Goal: Task Accomplishment & Management: Use online tool/utility

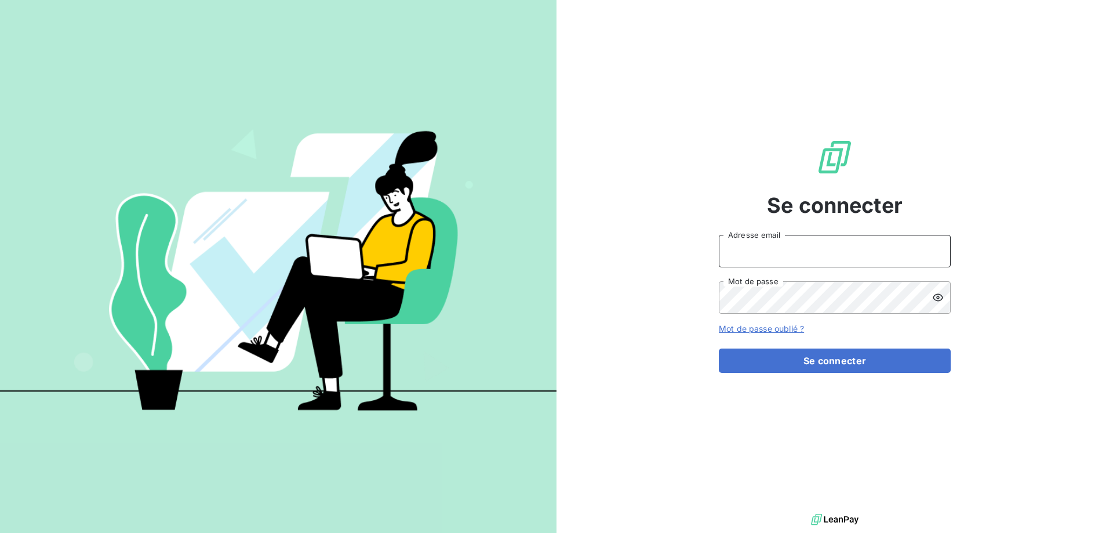
click at [738, 250] on input "Adresse email" at bounding box center [835, 251] width 232 height 32
type input "[PERSON_NAME][EMAIL_ADDRESS][DOMAIN_NAME]"
click at [939, 299] on icon at bounding box center [938, 298] width 12 height 12
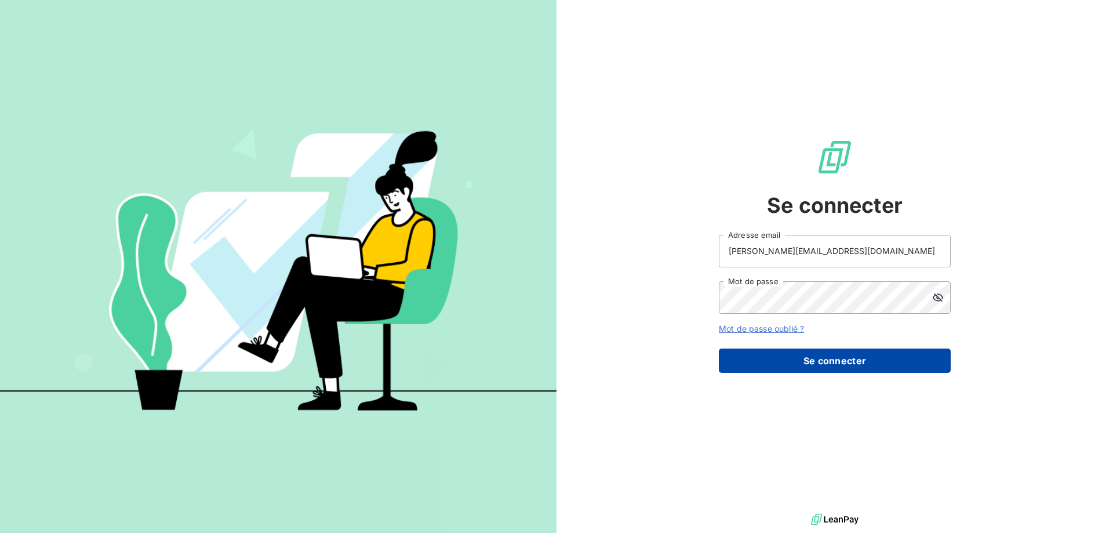
click at [829, 366] on button "Se connecter" at bounding box center [835, 360] width 232 height 24
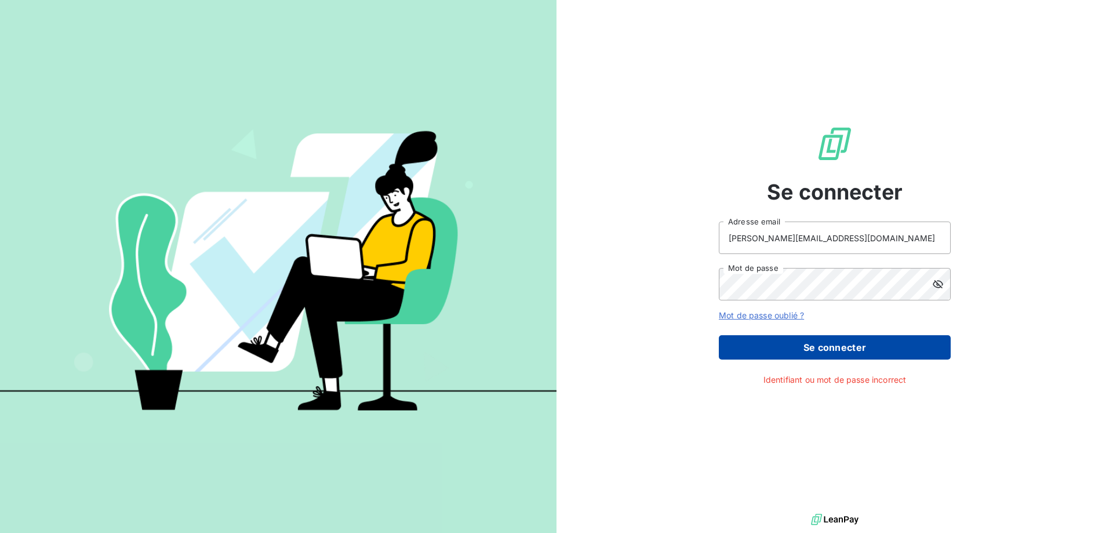
click at [843, 344] on button "Se connecter" at bounding box center [835, 347] width 232 height 24
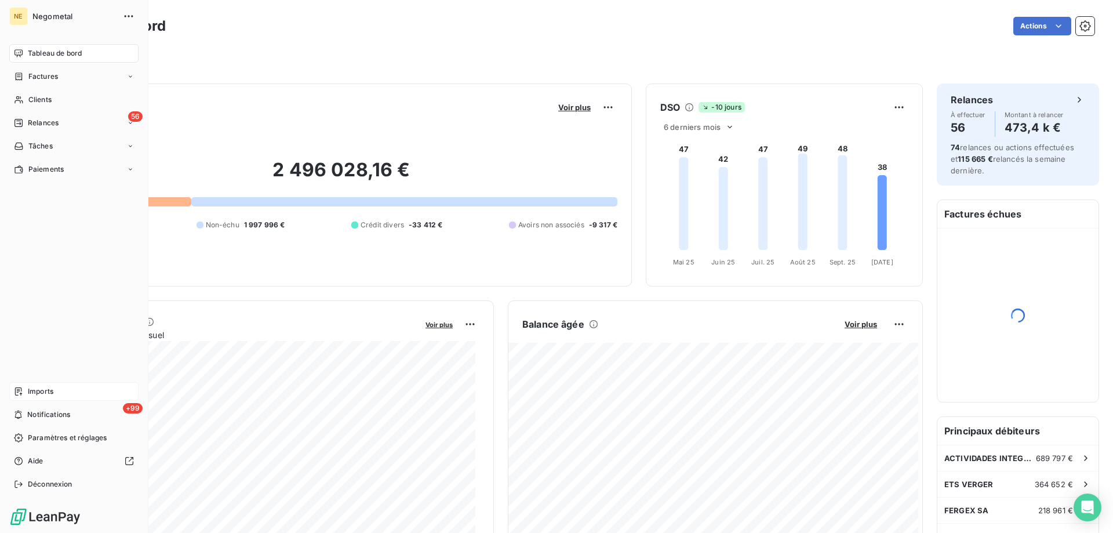
click at [45, 394] on span "Imports" at bounding box center [41, 391] width 26 height 10
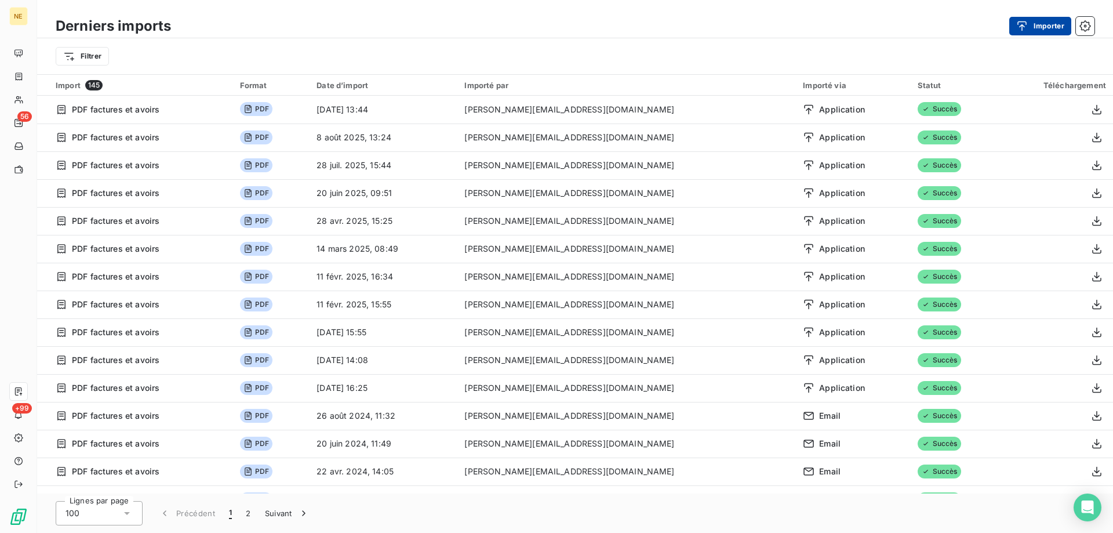
click at [1027, 31] on icon "button" at bounding box center [1022, 26] width 12 height 12
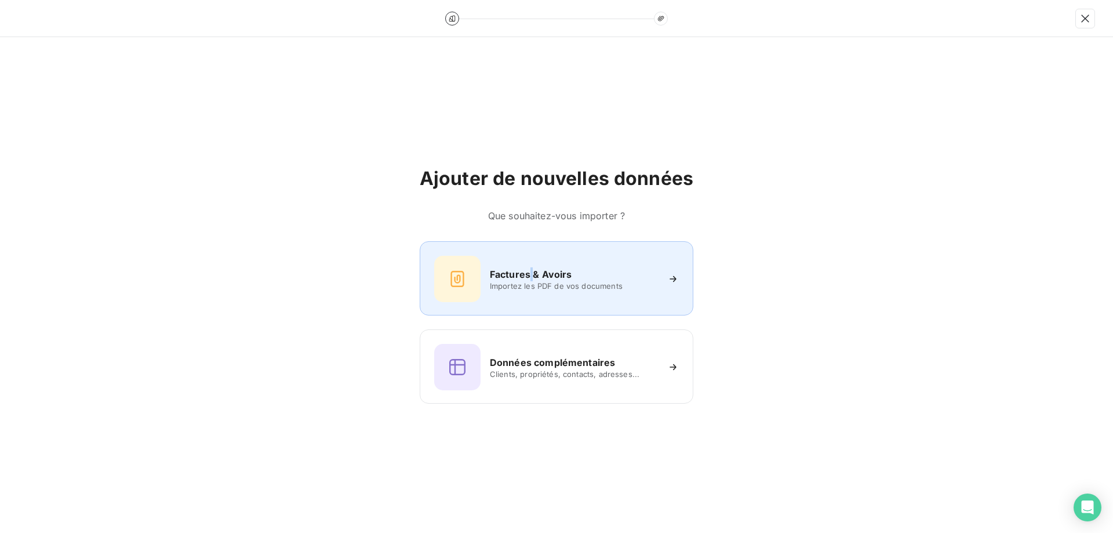
click at [532, 275] on h6 "Factures & Avoirs" at bounding box center [531, 274] width 82 height 14
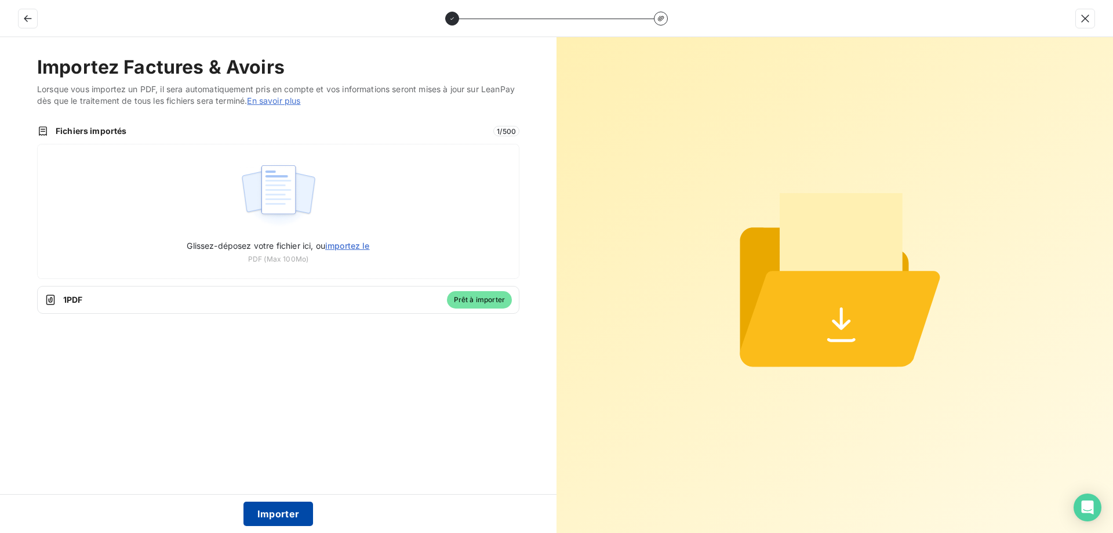
click at [282, 513] on button "Importer" at bounding box center [279, 514] width 70 height 24
